Goal: Transaction & Acquisition: Purchase product/service

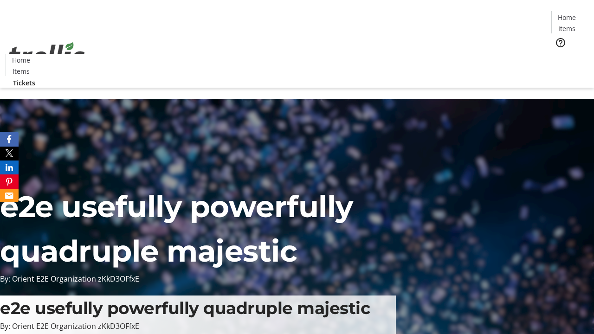
click at [559, 54] on span "Tickets" at bounding box center [570, 59] width 22 height 10
